Goal: Task Accomplishment & Management: Use online tool/utility

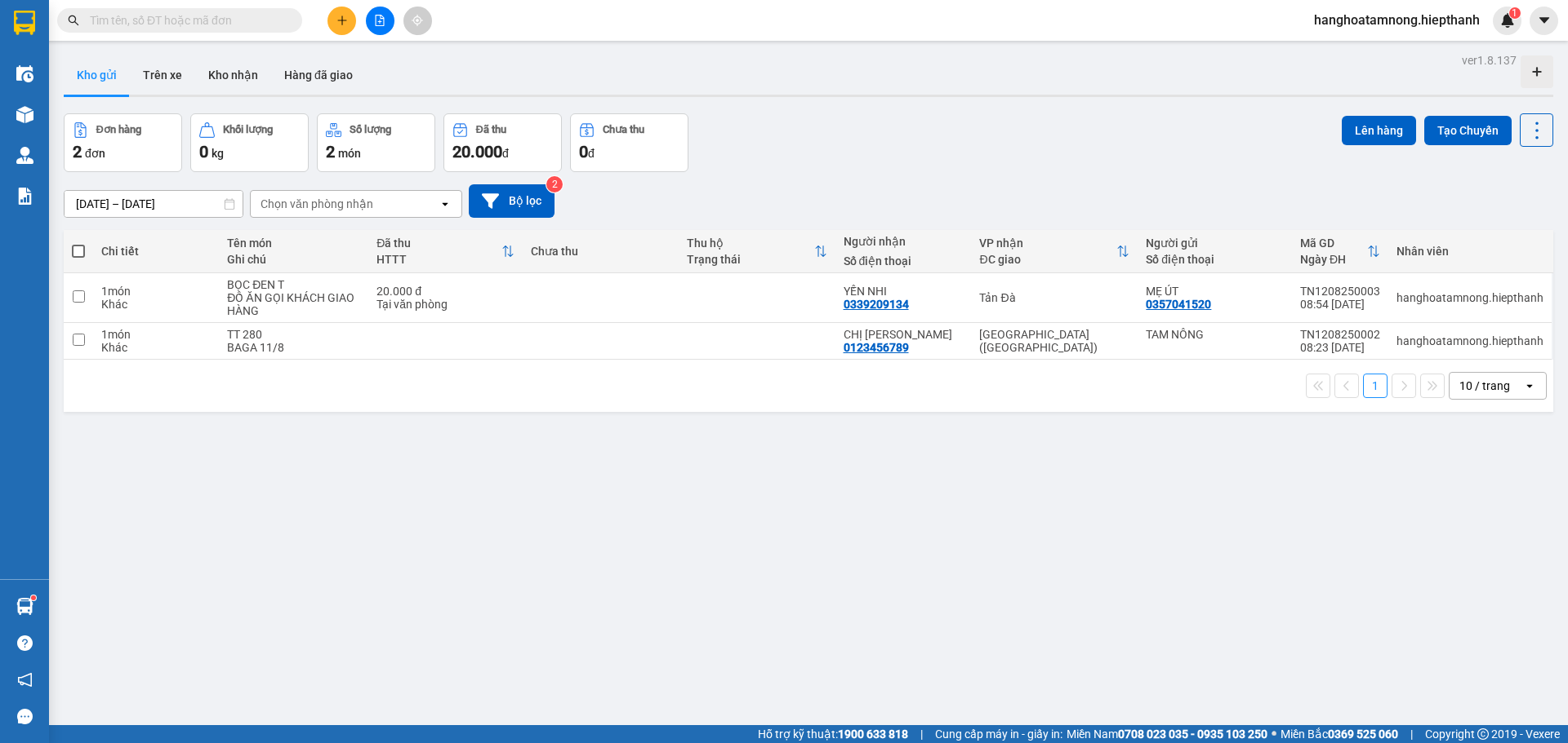
click at [223, 61] on button "Kho nhận" at bounding box center [233, 74] width 76 height 40
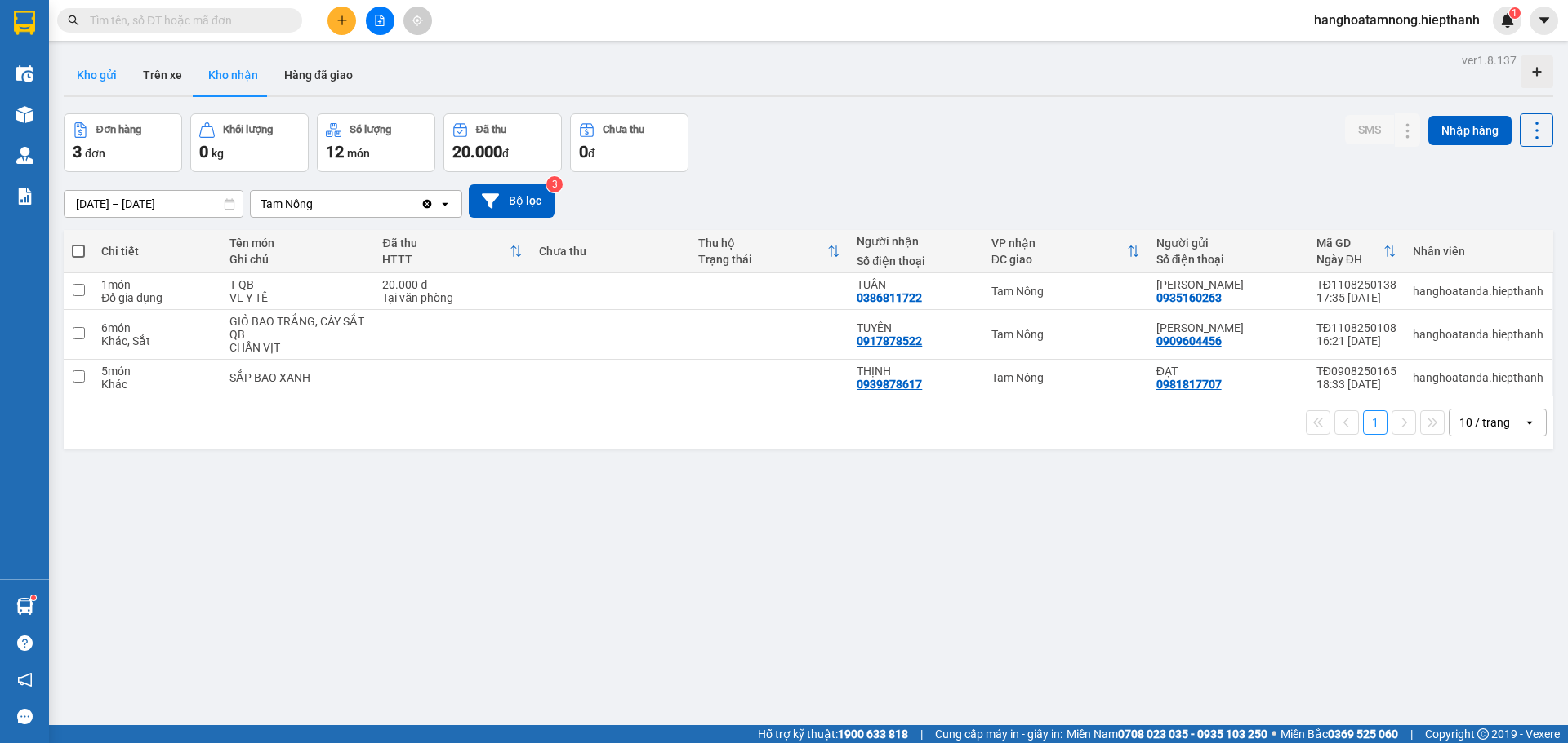
click at [102, 84] on button "Kho gửi" at bounding box center [97, 74] width 66 height 40
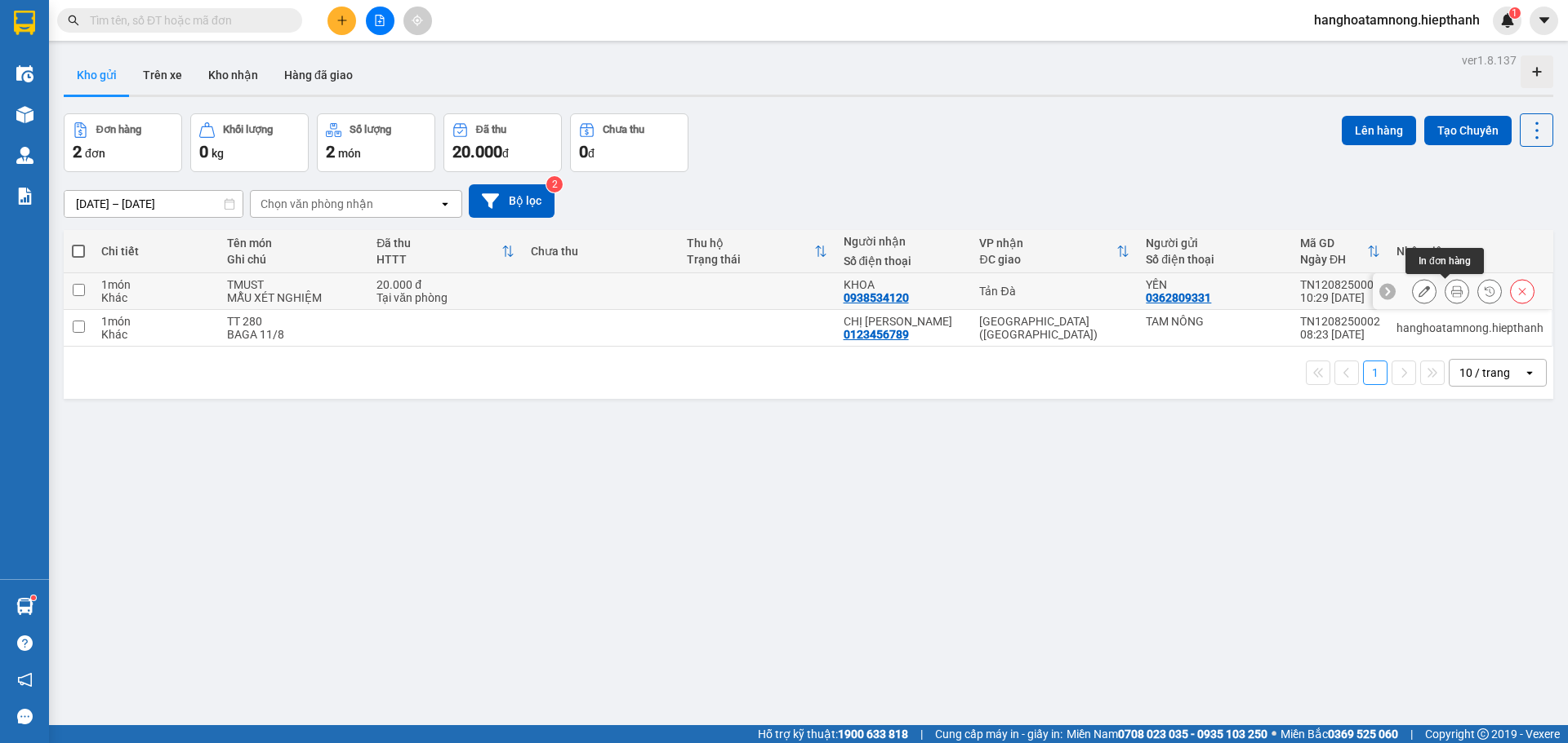
click at [1445, 288] on button at bounding box center [1457, 292] width 23 height 29
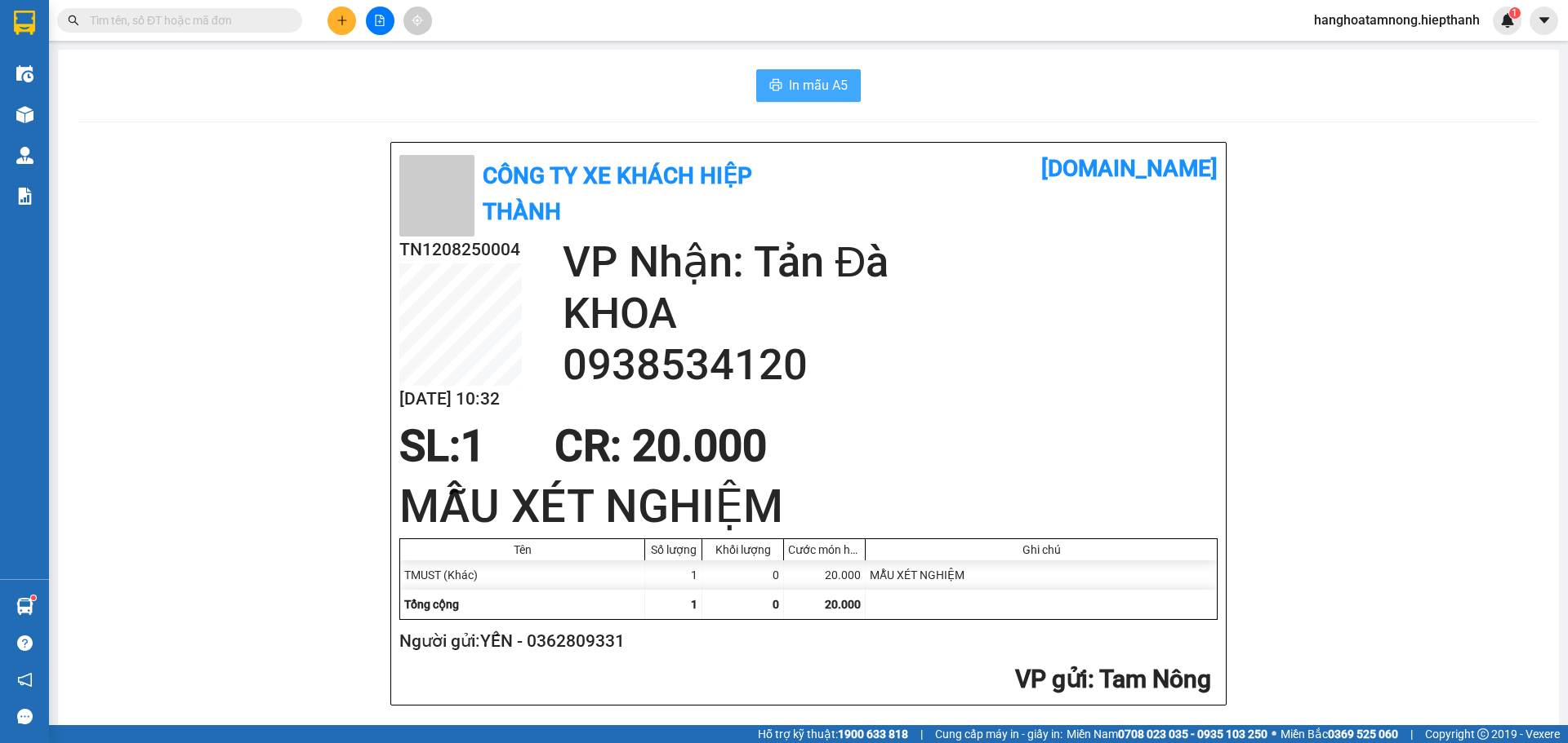
click at [780, 87] on button "In mẫu A5" at bounding box center [808, 86] width 104 height 33
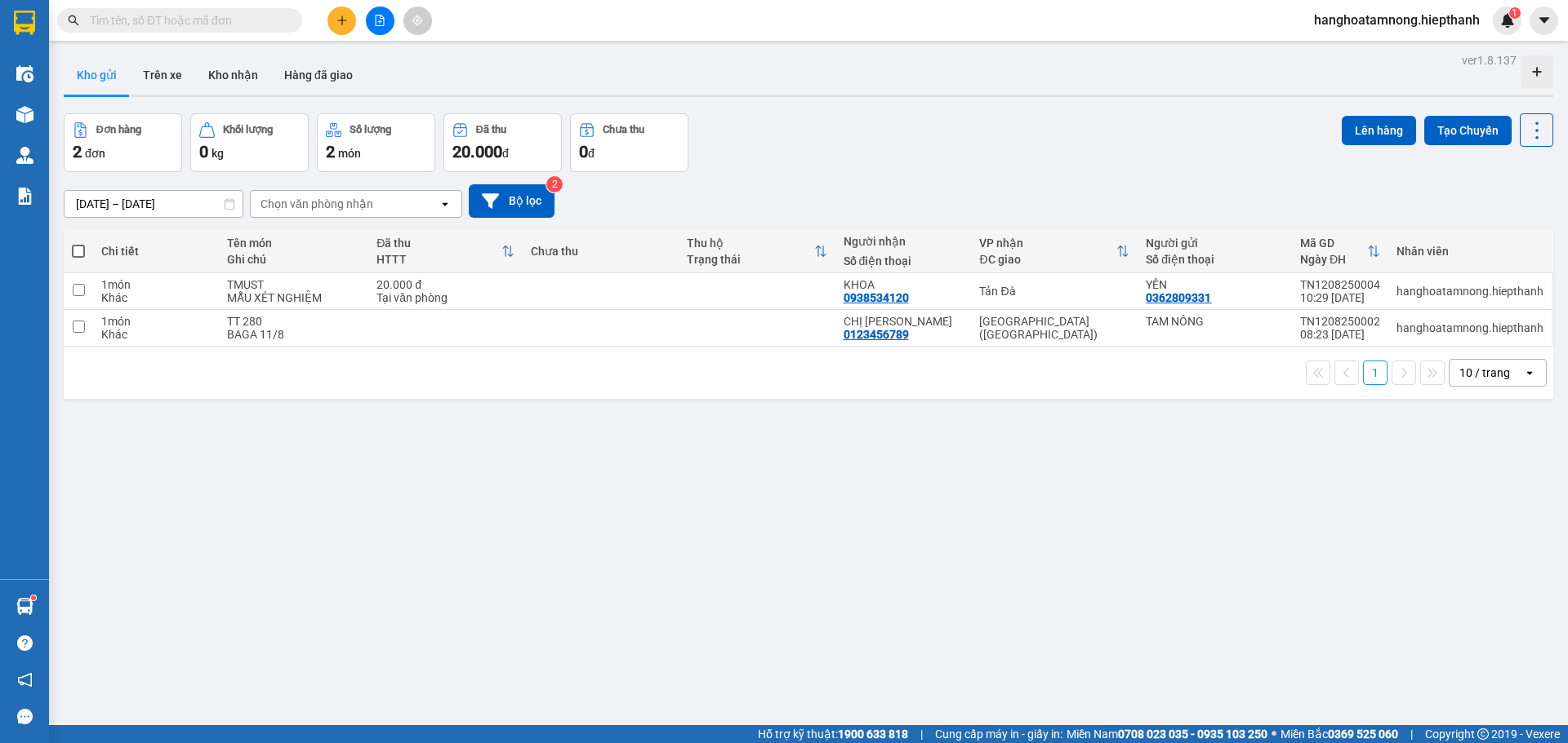
scroll to position [192, 0]
click at [323, 76] on button "Hàng đã giao" at bounding box center [318, 74] width 95 height 40
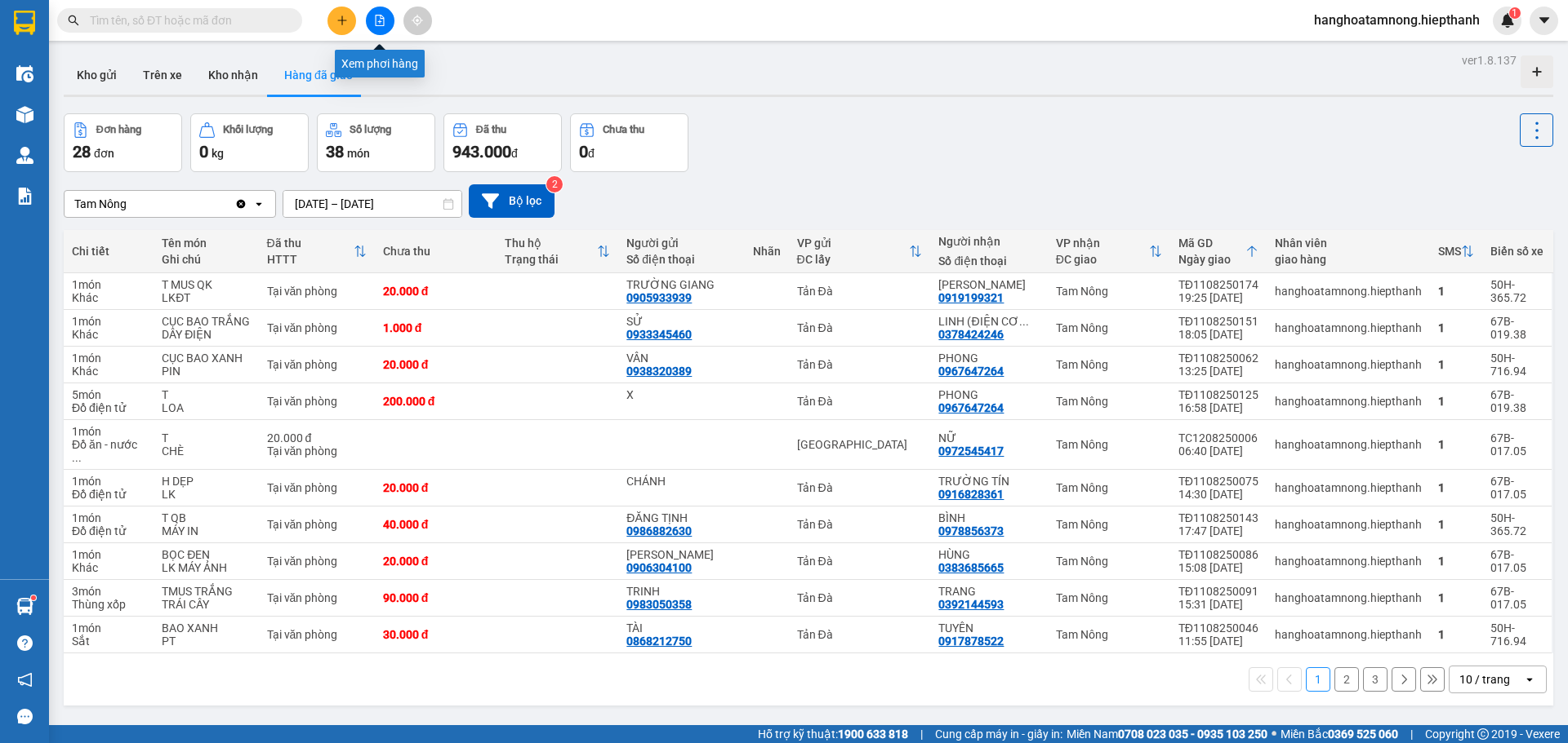
click at [379, 18] on icon "file-add" at bounding box center [380, 20] width 12 height 12
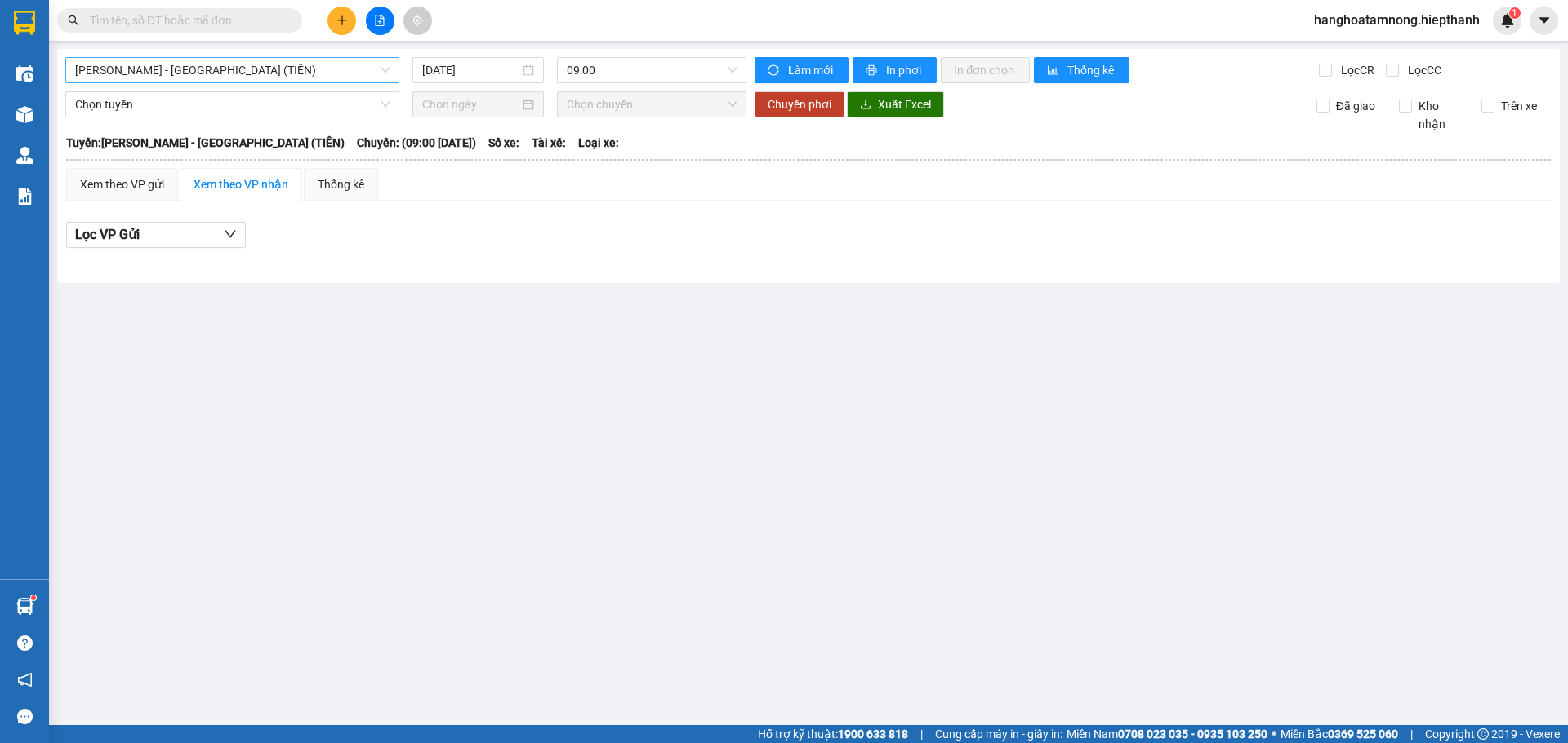
click at [265, 61] on span "[PERSON_NAME] - [GEOGRAPHIC_DATA] (TIỀN)" at bounding box center [232, 70] width 314 height 24
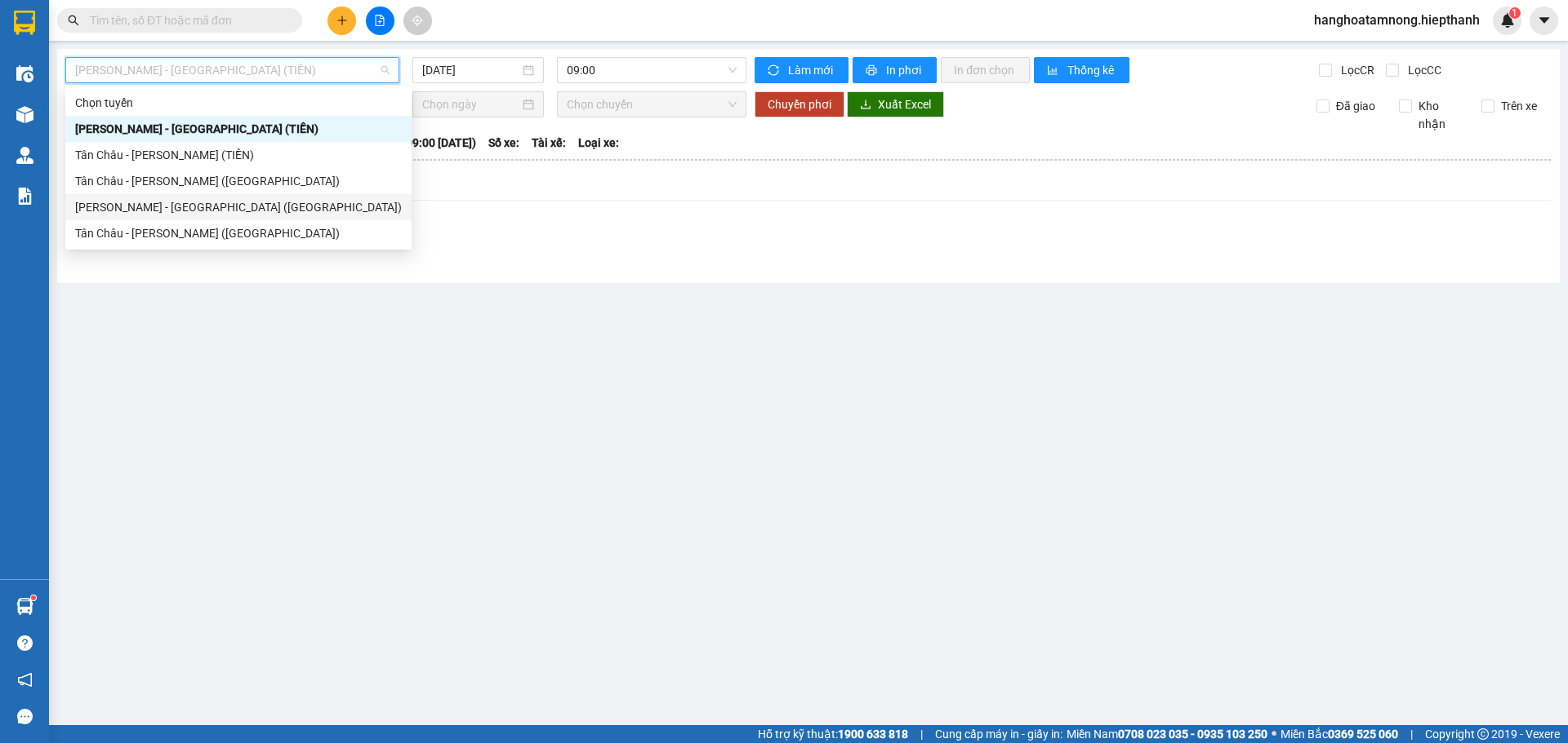
click at [141, 216] on div "[PERSON_NAME] - [GEOGRAPHIC_DATA] ([GEOGRAPHIC_DATA])" at bounding box center [239, 207] width 346 height 26
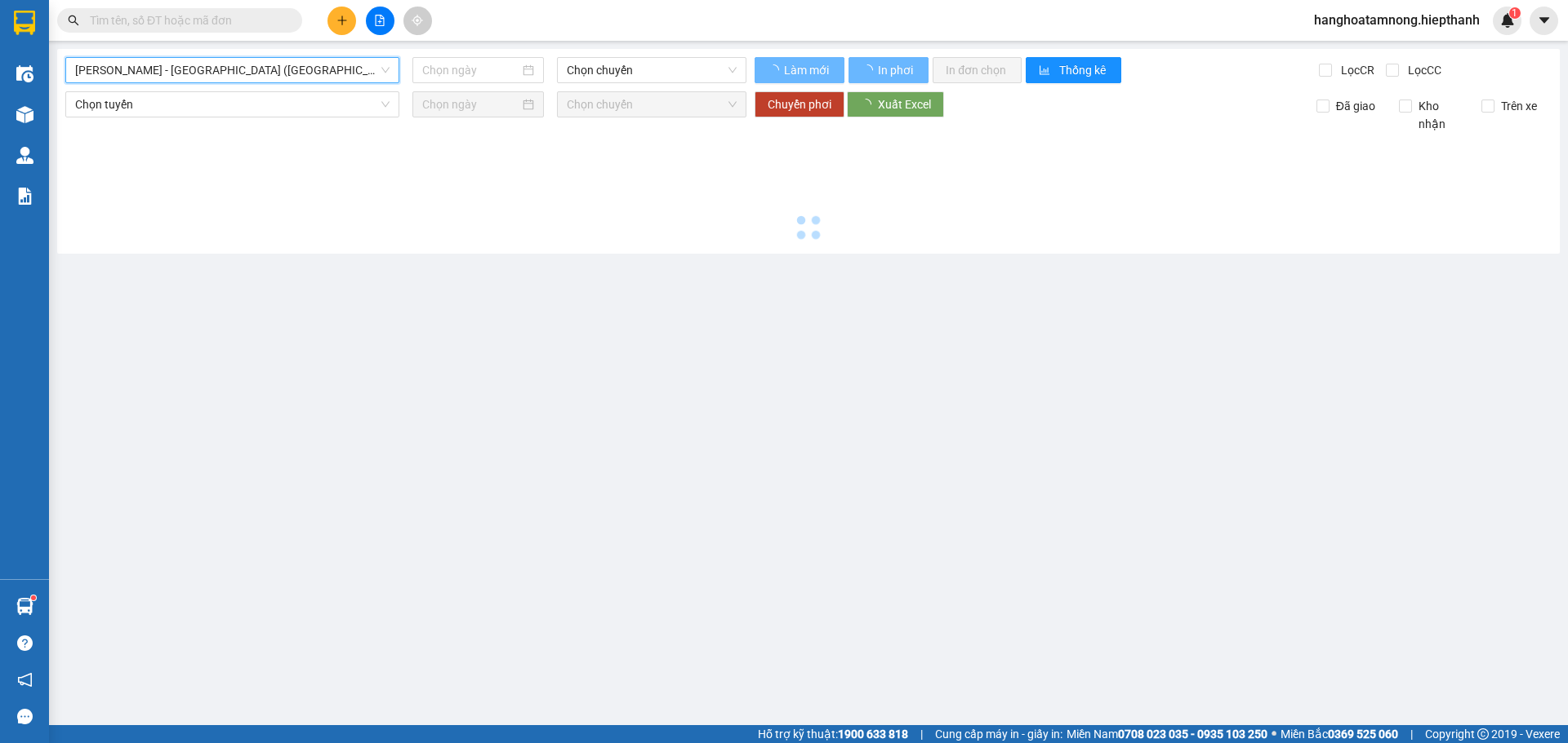
type input "[DATE]"
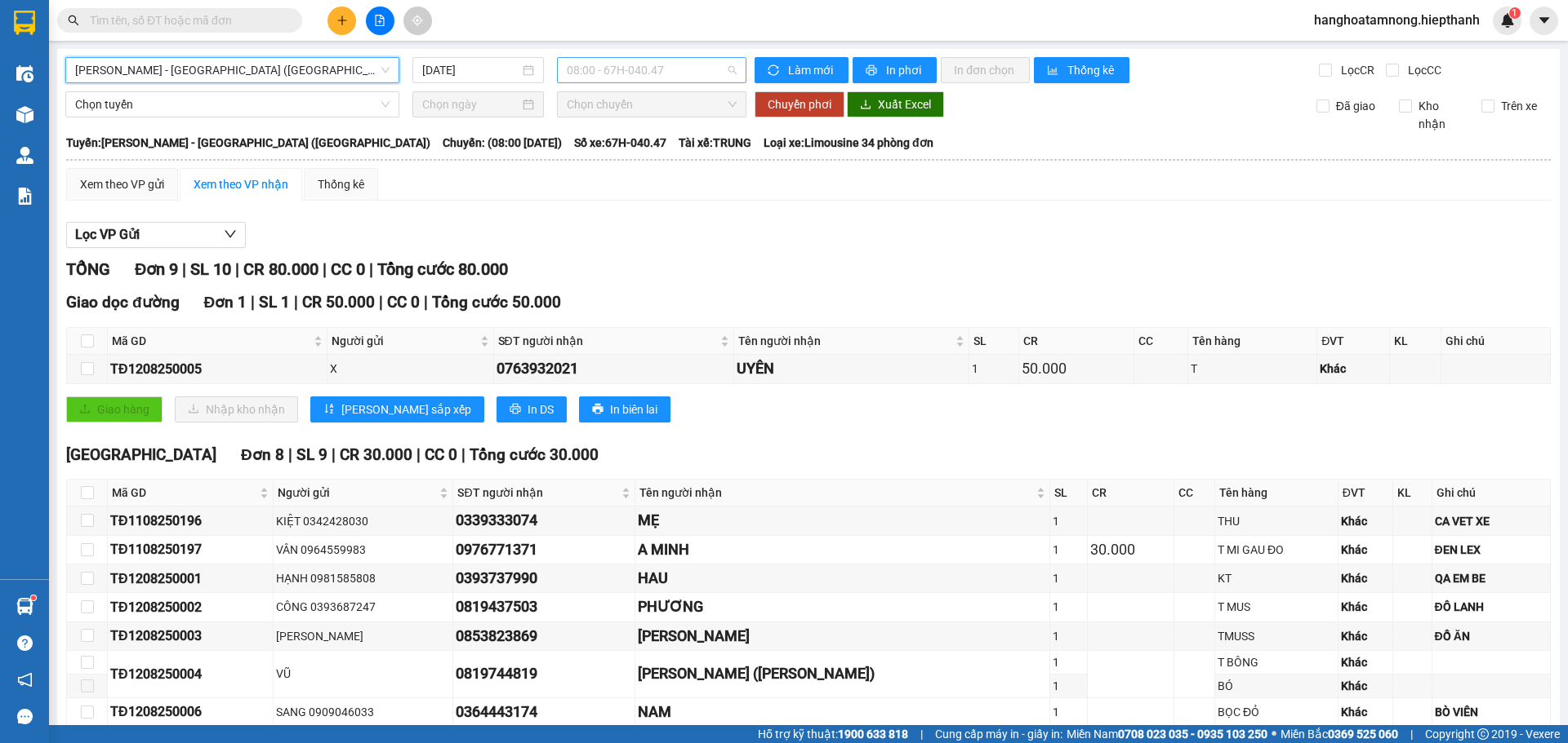
click at [602, 66] on span "08:00 - 67H-040.47" at bounding box center [652, 70] width 170 height 24
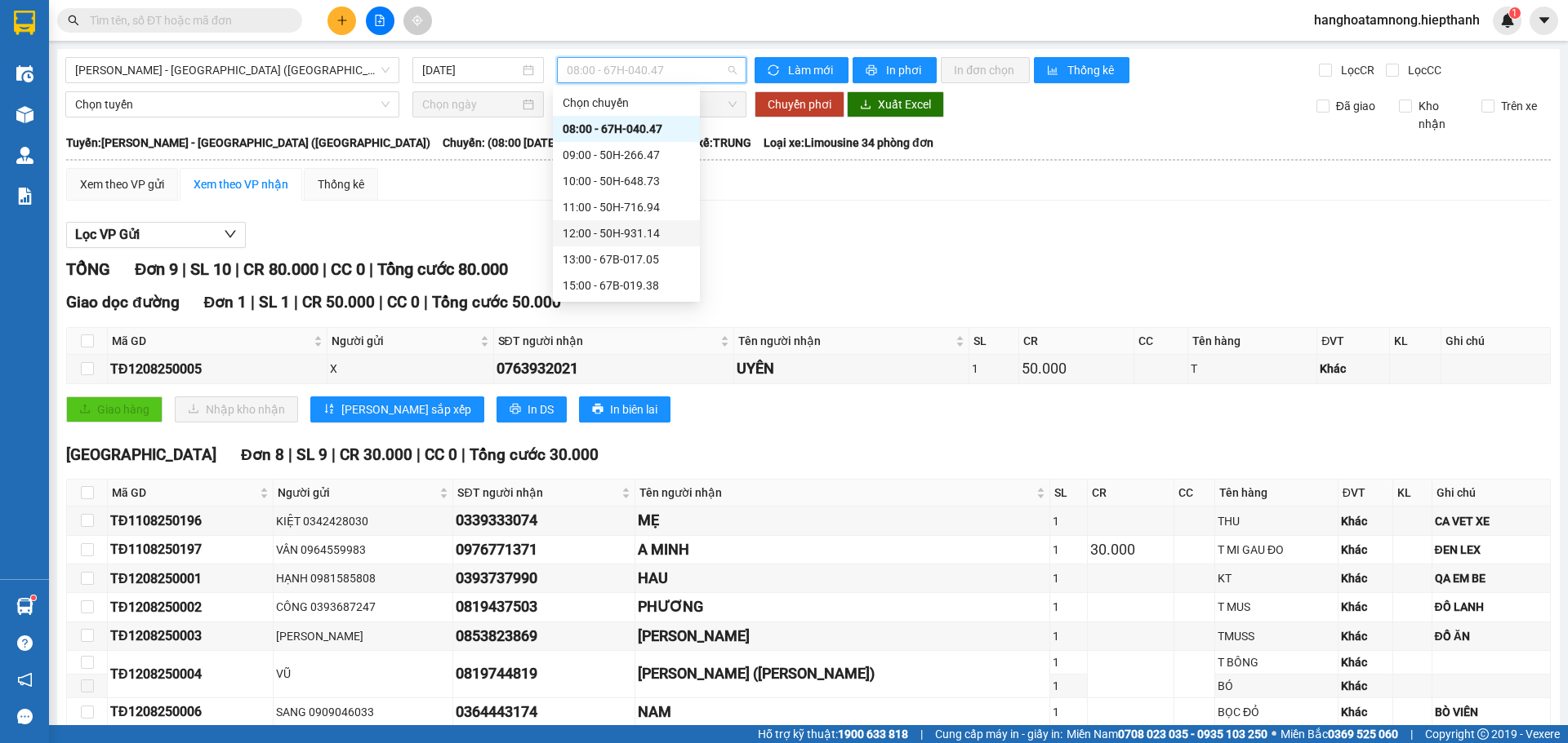
scroll to position [104, 0]
click at [271, 69] on span "[PERSON_NAME] - [GEOGRAPHIC_DATA] ([GEOGRAPHIC_DATA])" at bounding box center [232, 70] width 314 height 24
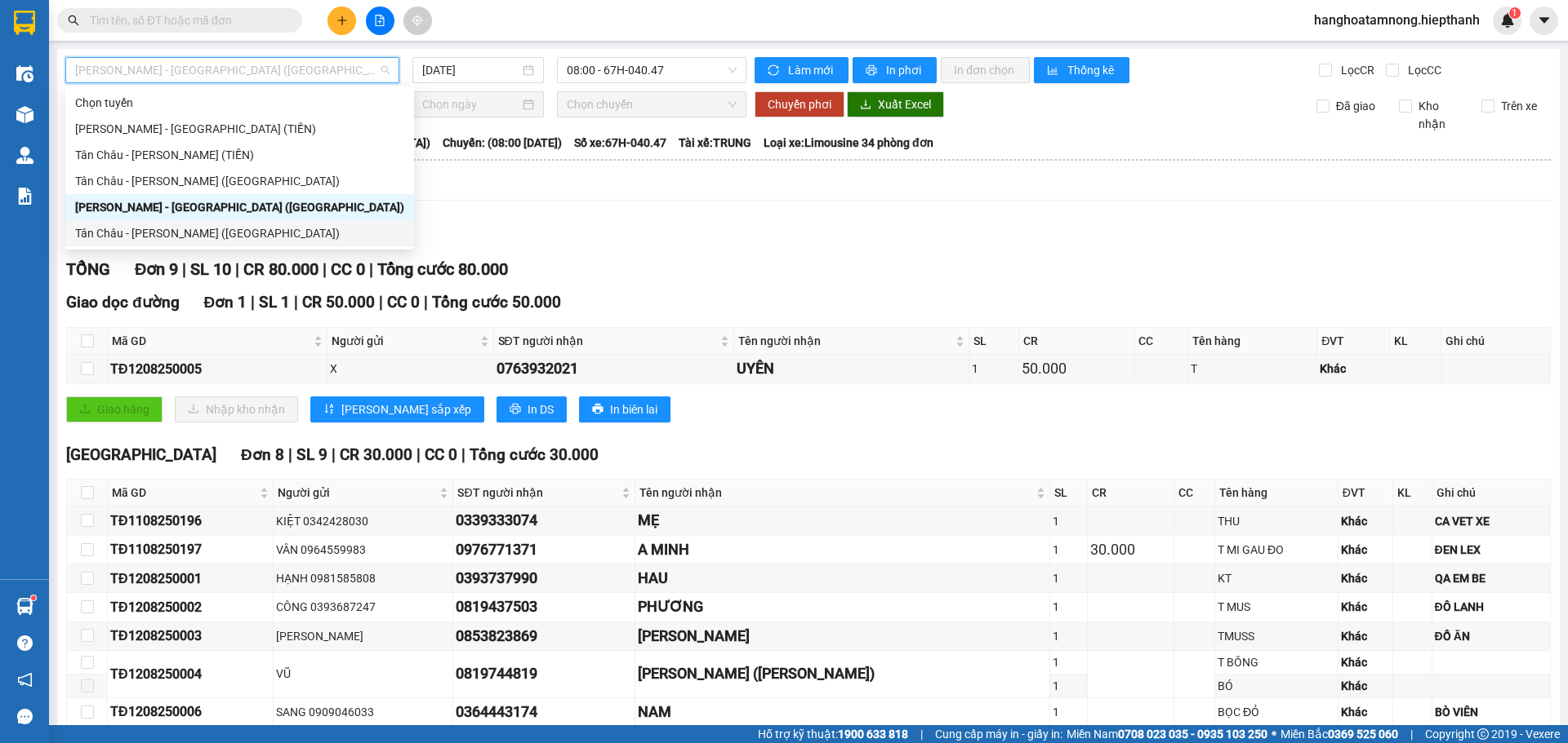
click at [160, 229] on div "Tân Châu - [PERSON_NAME] ([GEOGRAPHIC_DATA])" at bounding box center [240, 233] width 329 height 18
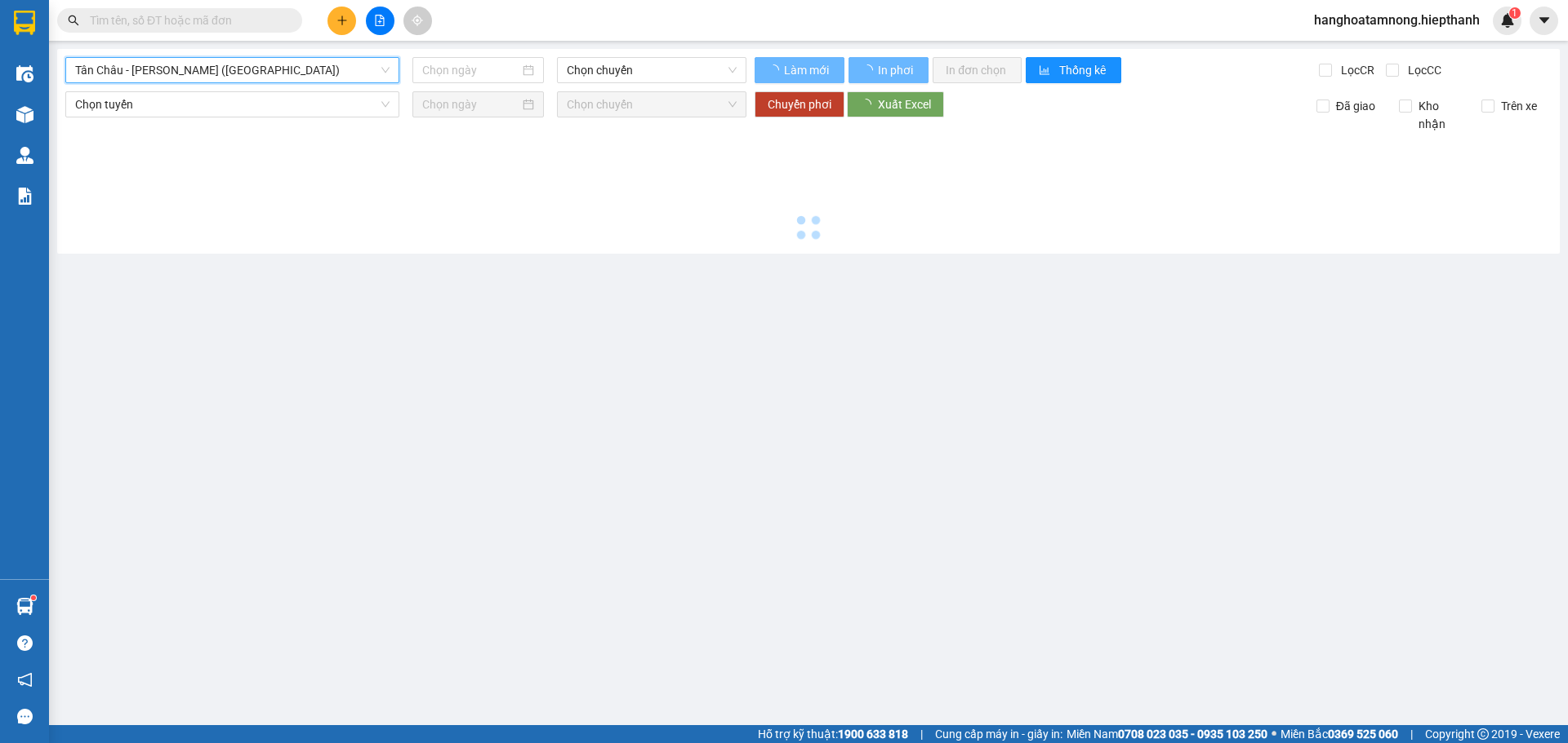
type input "[DATE]"
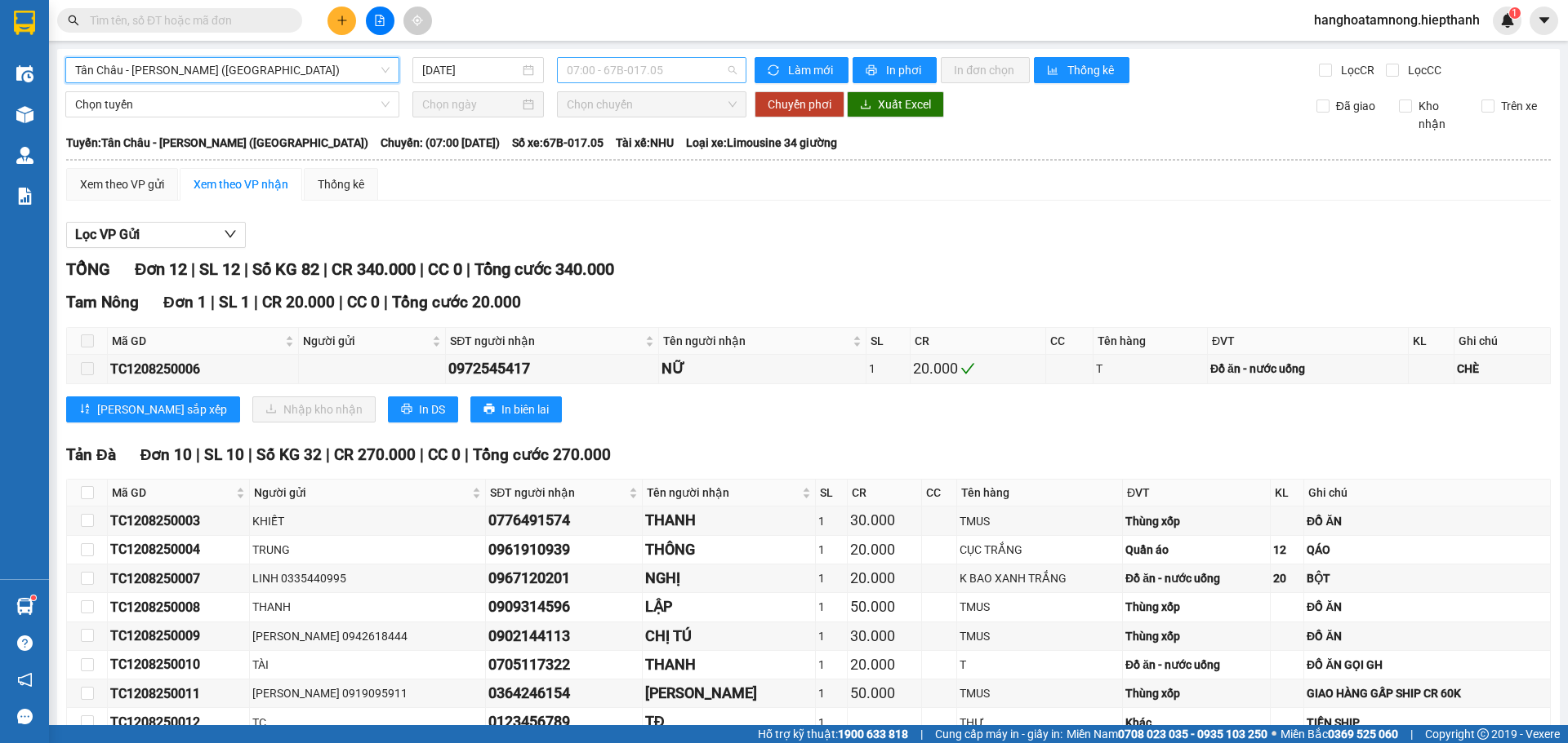
click at [619, 67] on span "07:00 - 67B-017.05" at bounding box center [652, 70] width 170 height 24
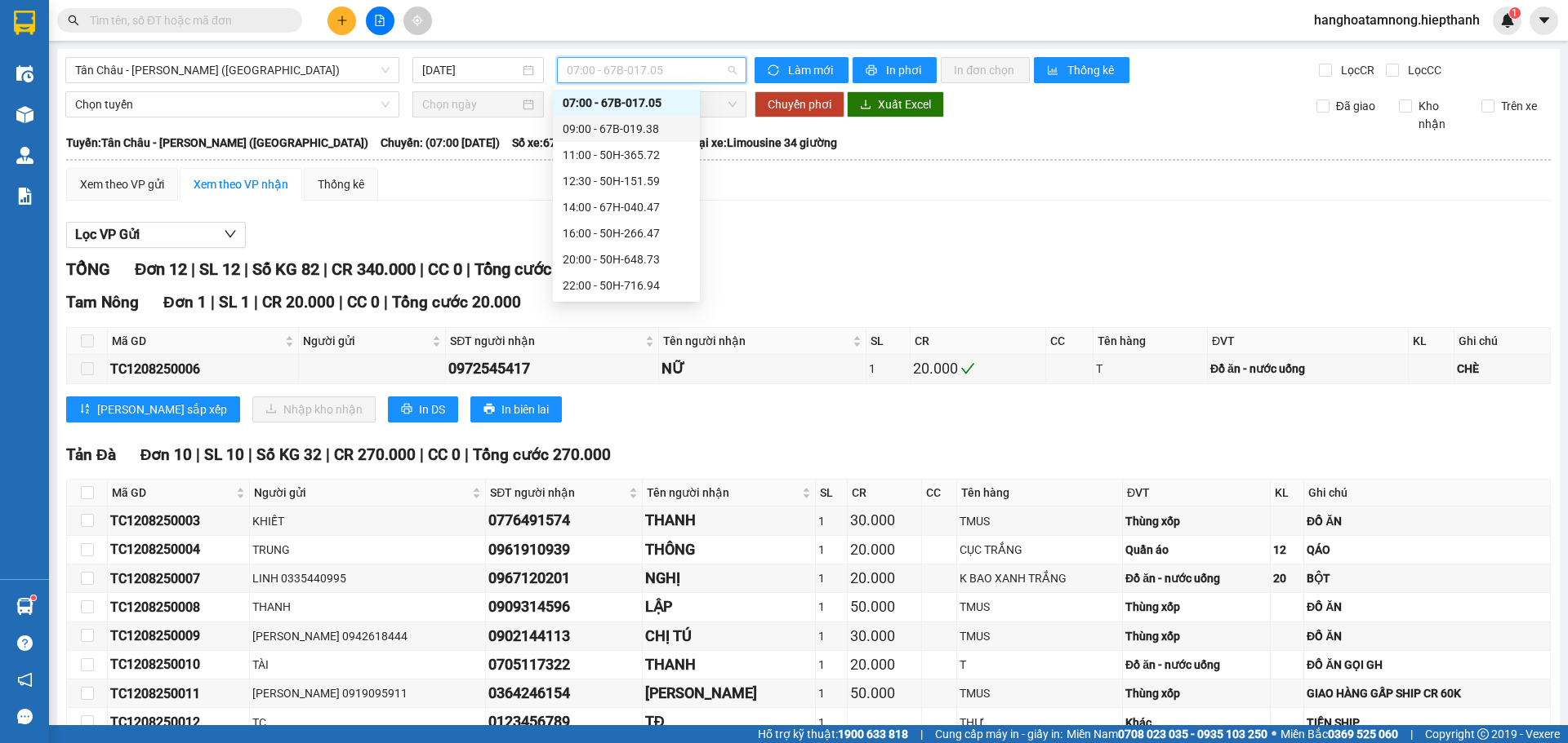
click at [588, 127] on div "09:00 - 67B-019.38" at bounding box center [626, 129] width 128 height 18
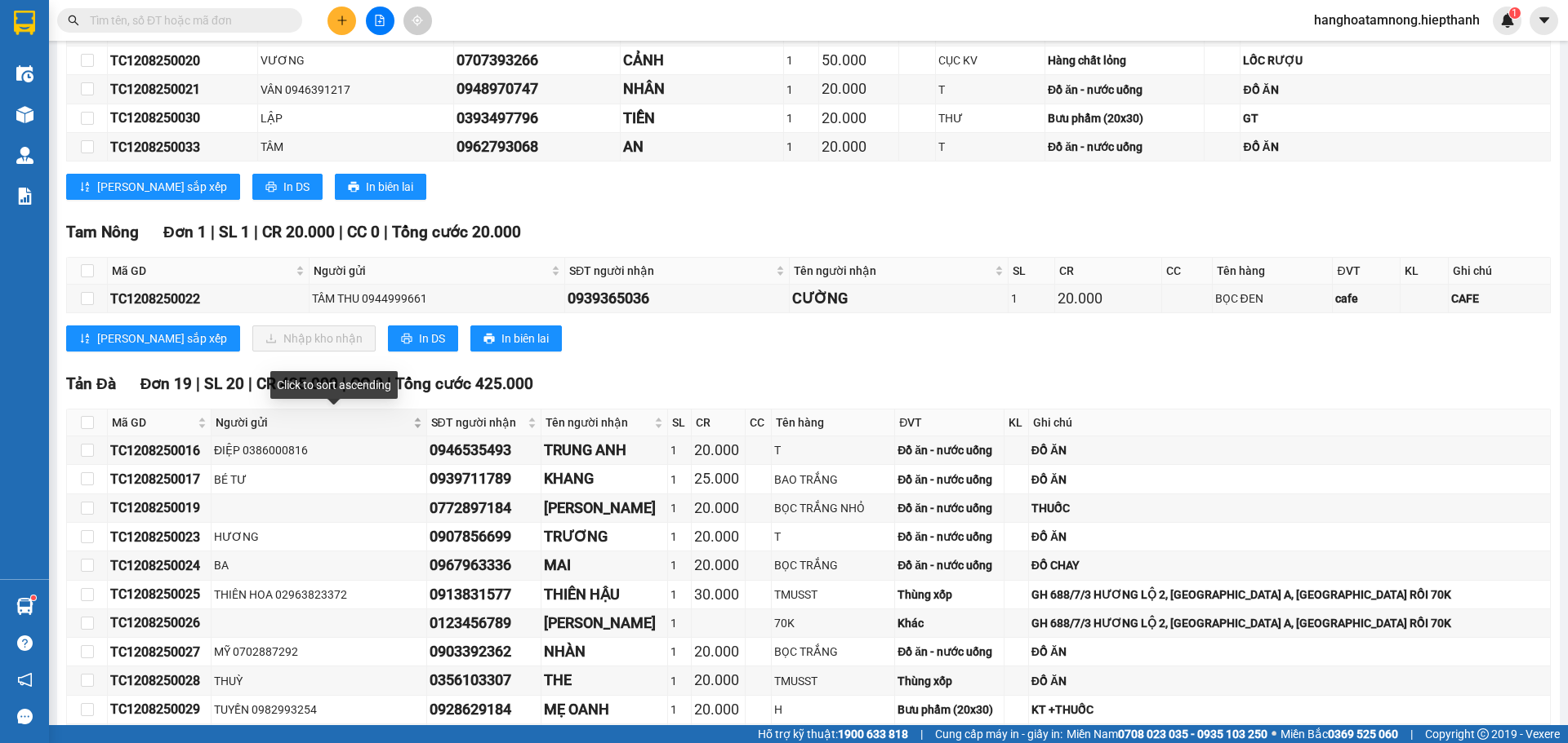
scroll to position [832, 0]
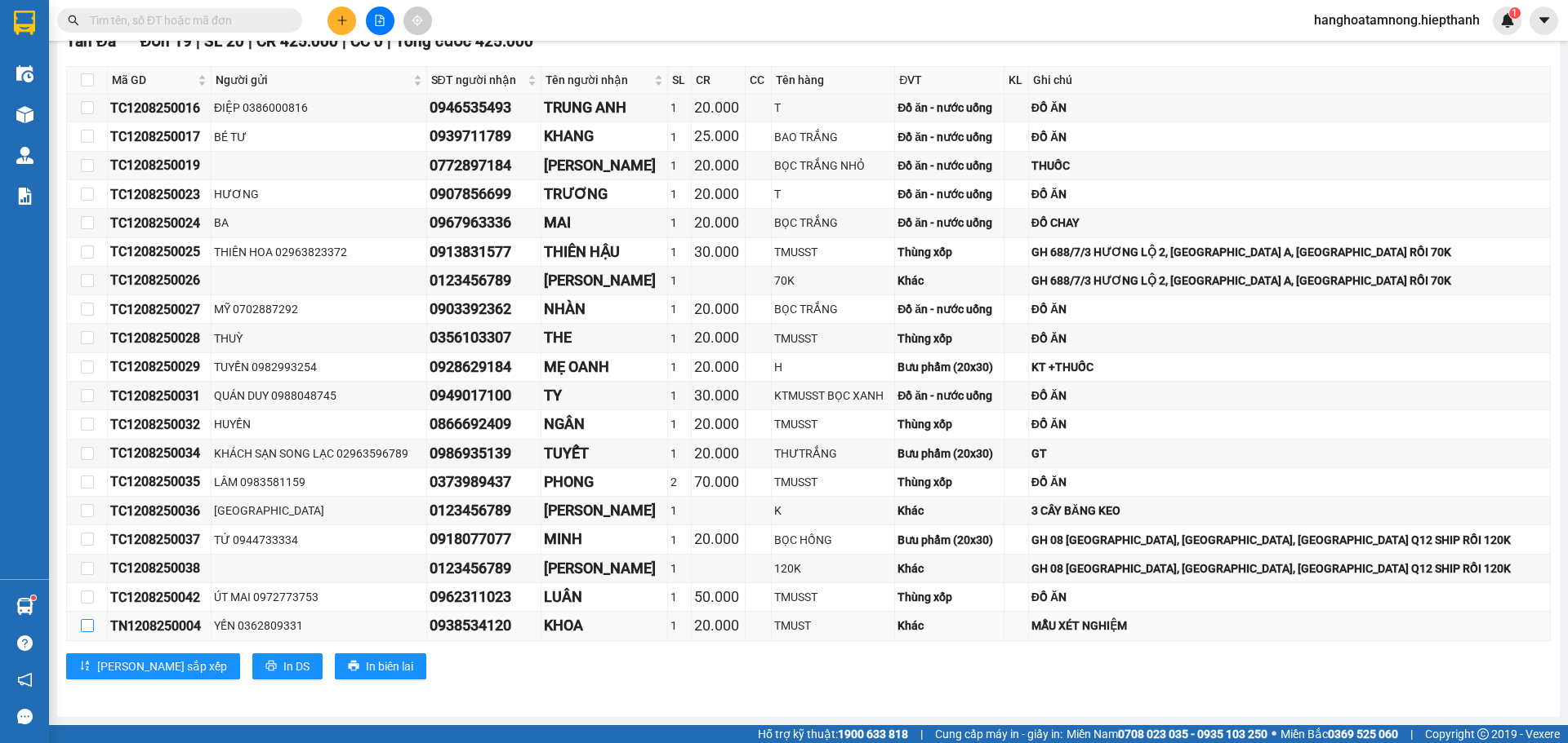
click at [86, 627] on input "checkbox" at bounding box center [88, 626] width 14 height 14
checkbox input "true"
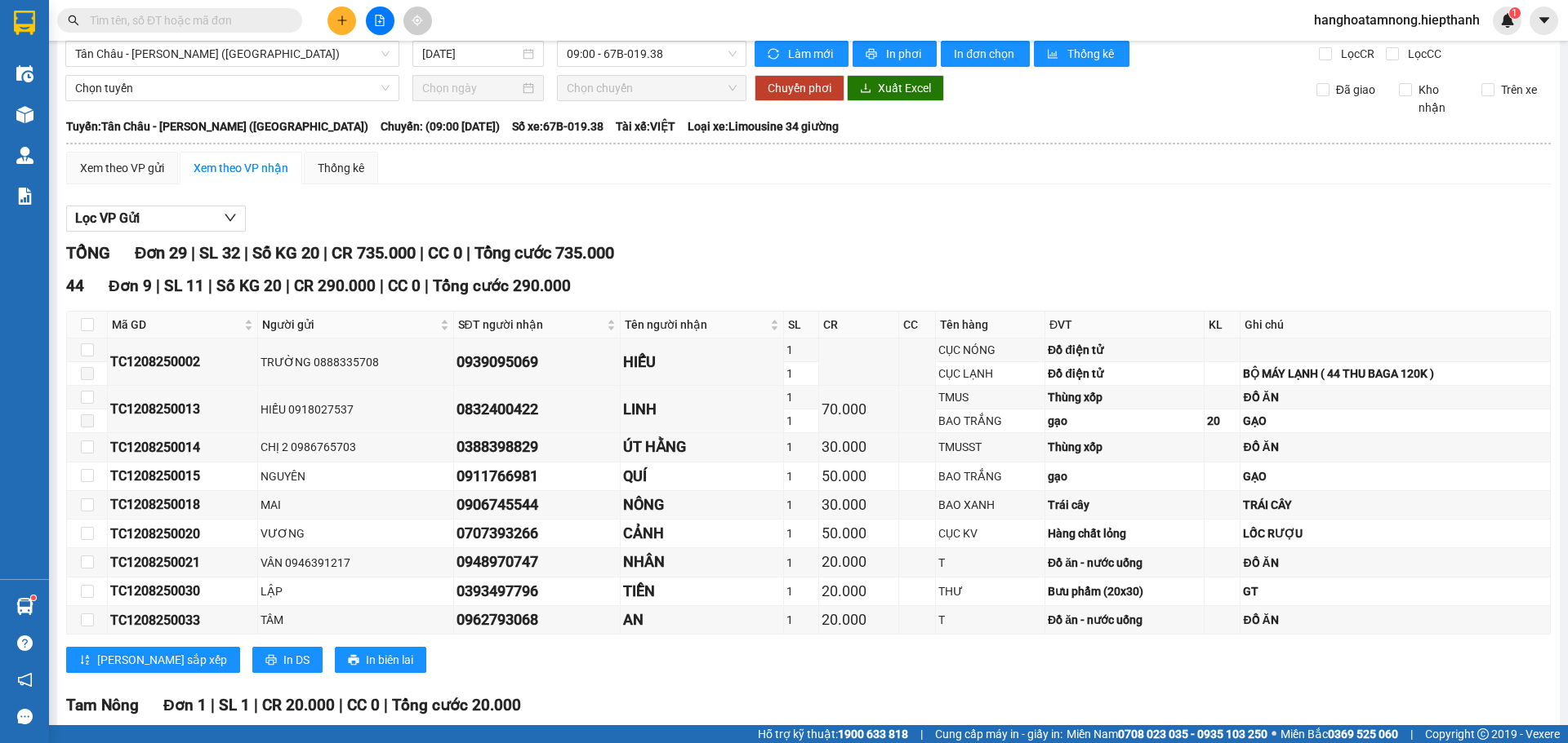
scroll to position [261, 0]
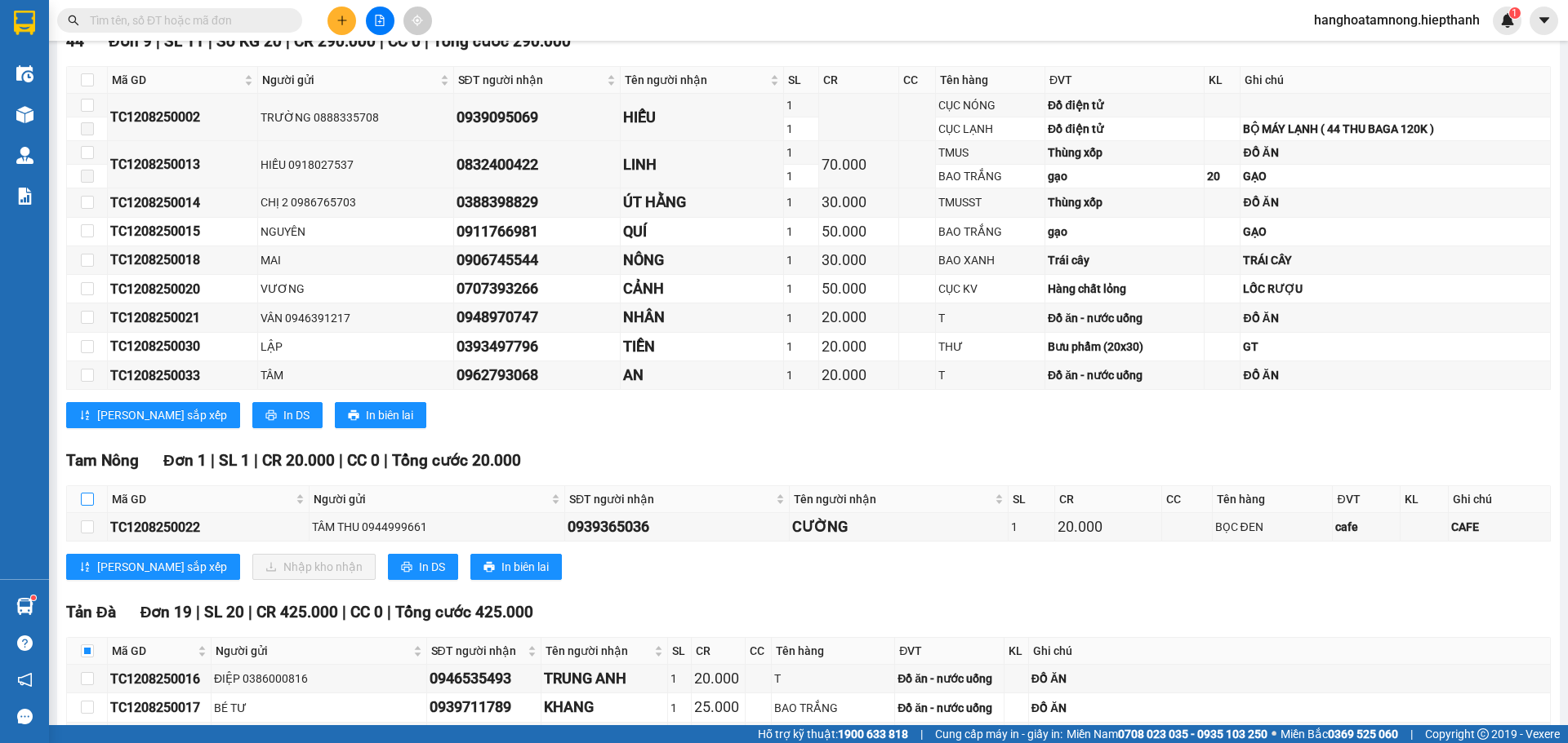
click at [81, 501] on input "checkbox" at bounding box center [88, 500] width 14 height 14
checkbox input "true"
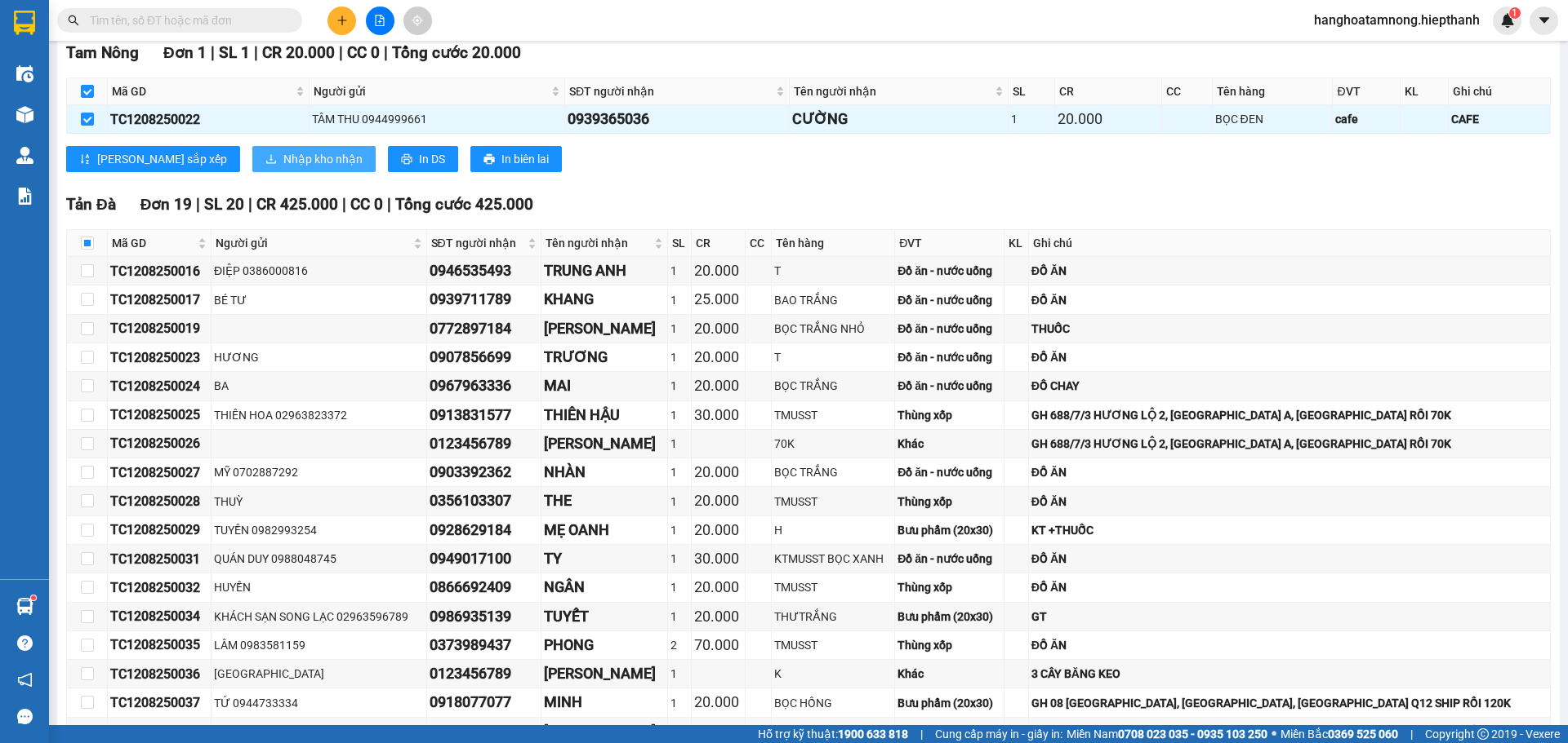
scroll to position [832, 0]
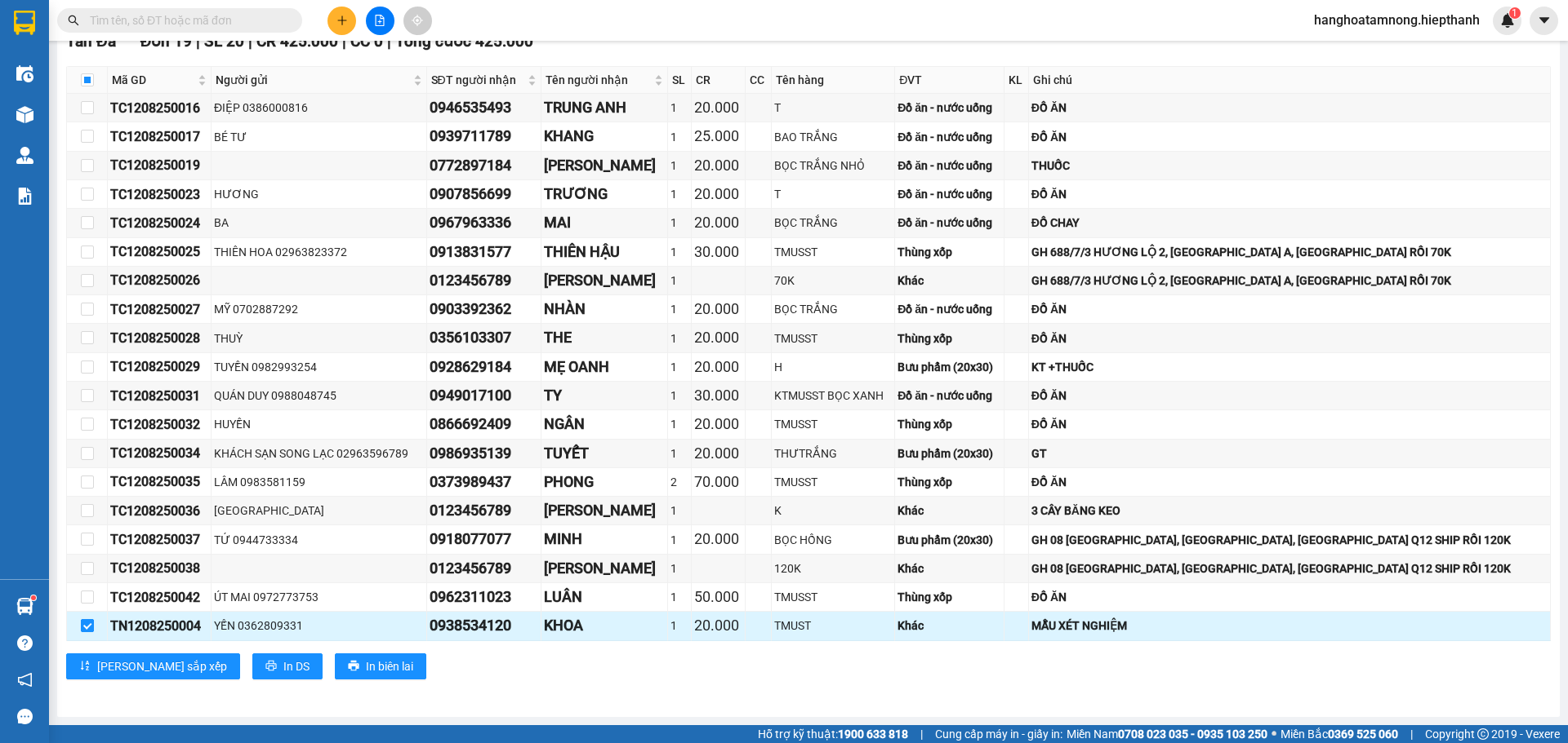
click at [84, 628] on input "checkbox" at bounding box center [88, 626] width 14 height 14
checkbox input "false"
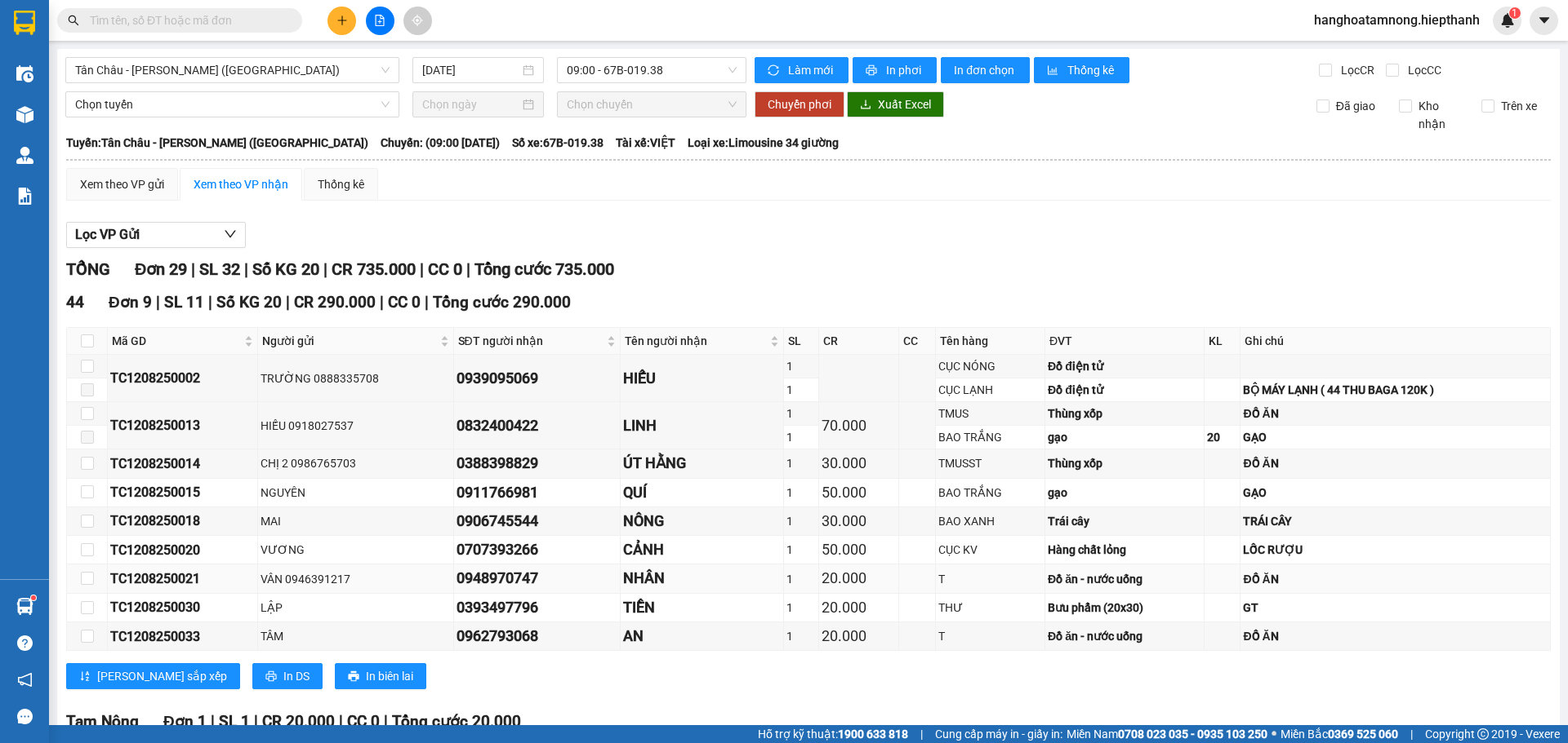
scroll to position [327, 0]
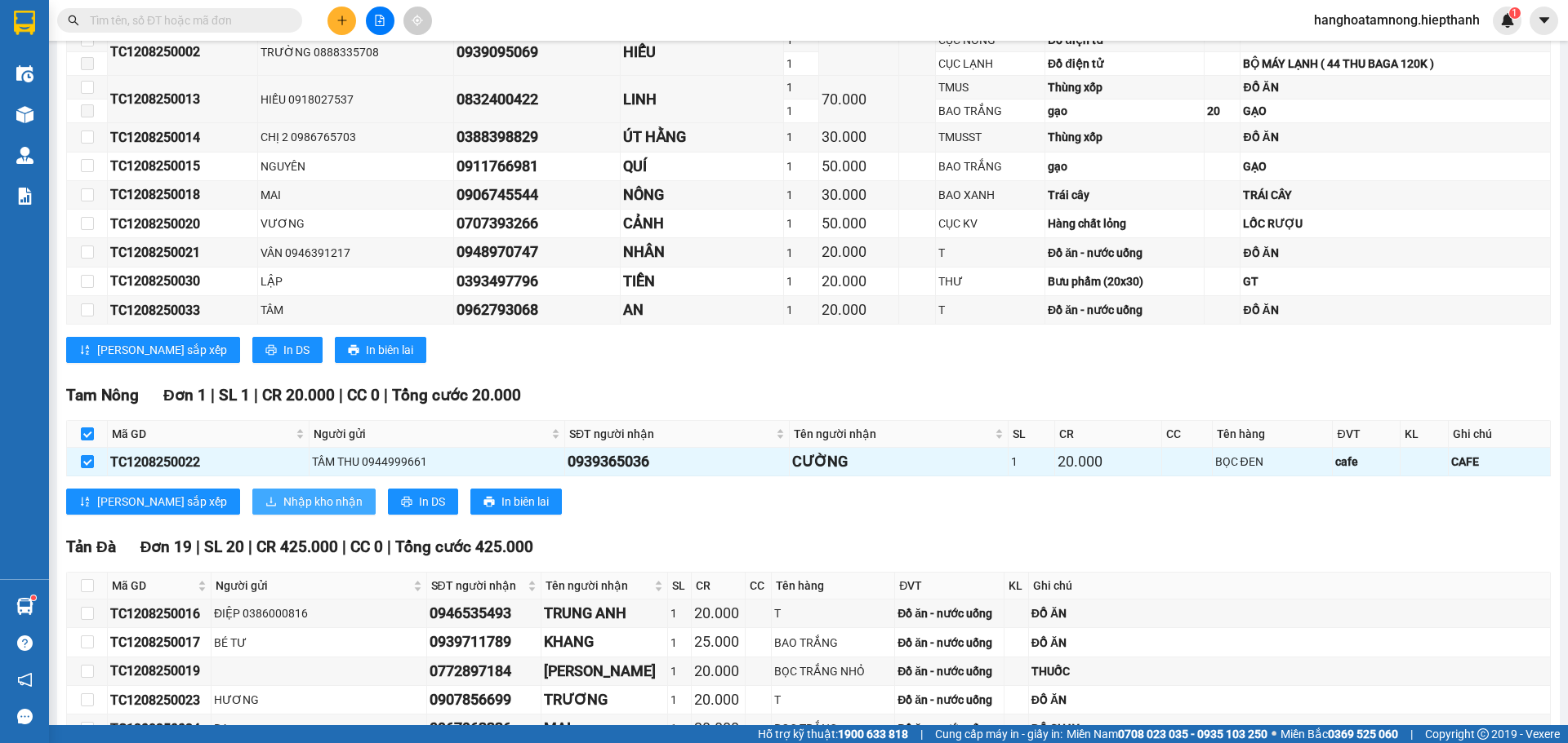
click at [283, 504] on span "Nhập kho nhận" at bounding box center [323, 501] width 79 height 18
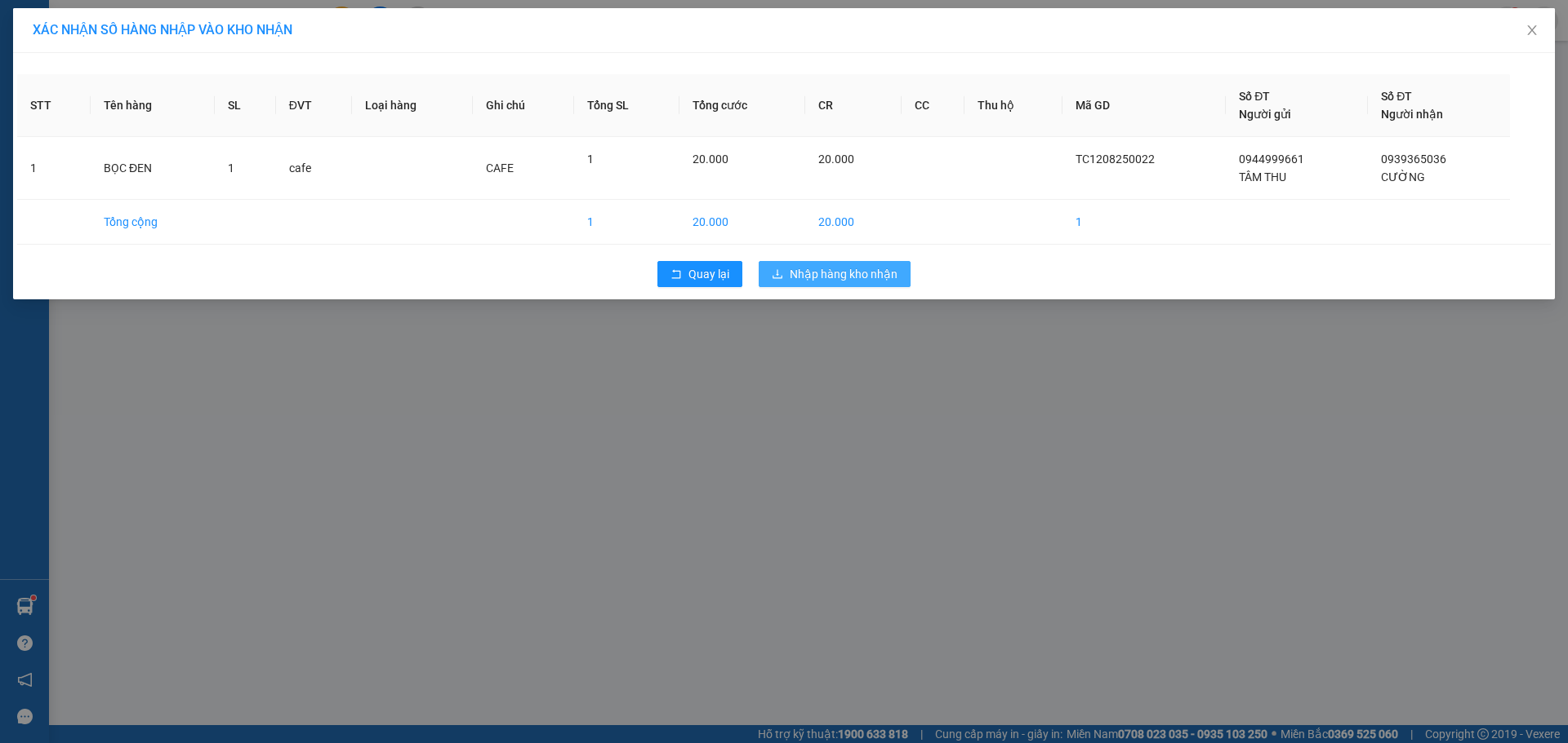
click at [822, 267] on span "Nhập hàng kho nhận" at bounding box center [843, 273] width 107 height 18
